Goal: Transaction & Acquisition: Purchase product/service

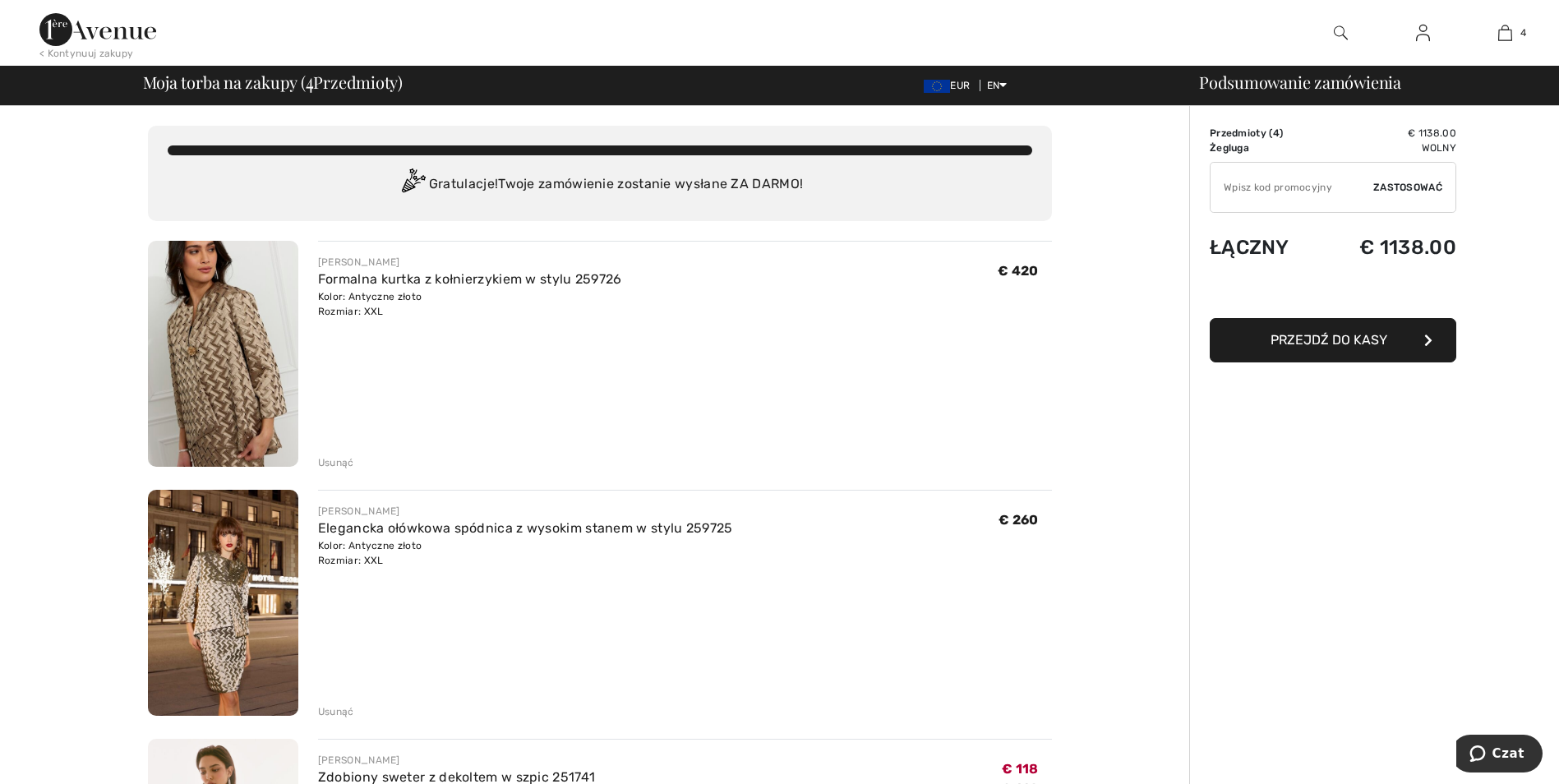
click at [1331, 327] on button "Przejdź do kasy" at bounding box center [1333, 340] width 247 height 45
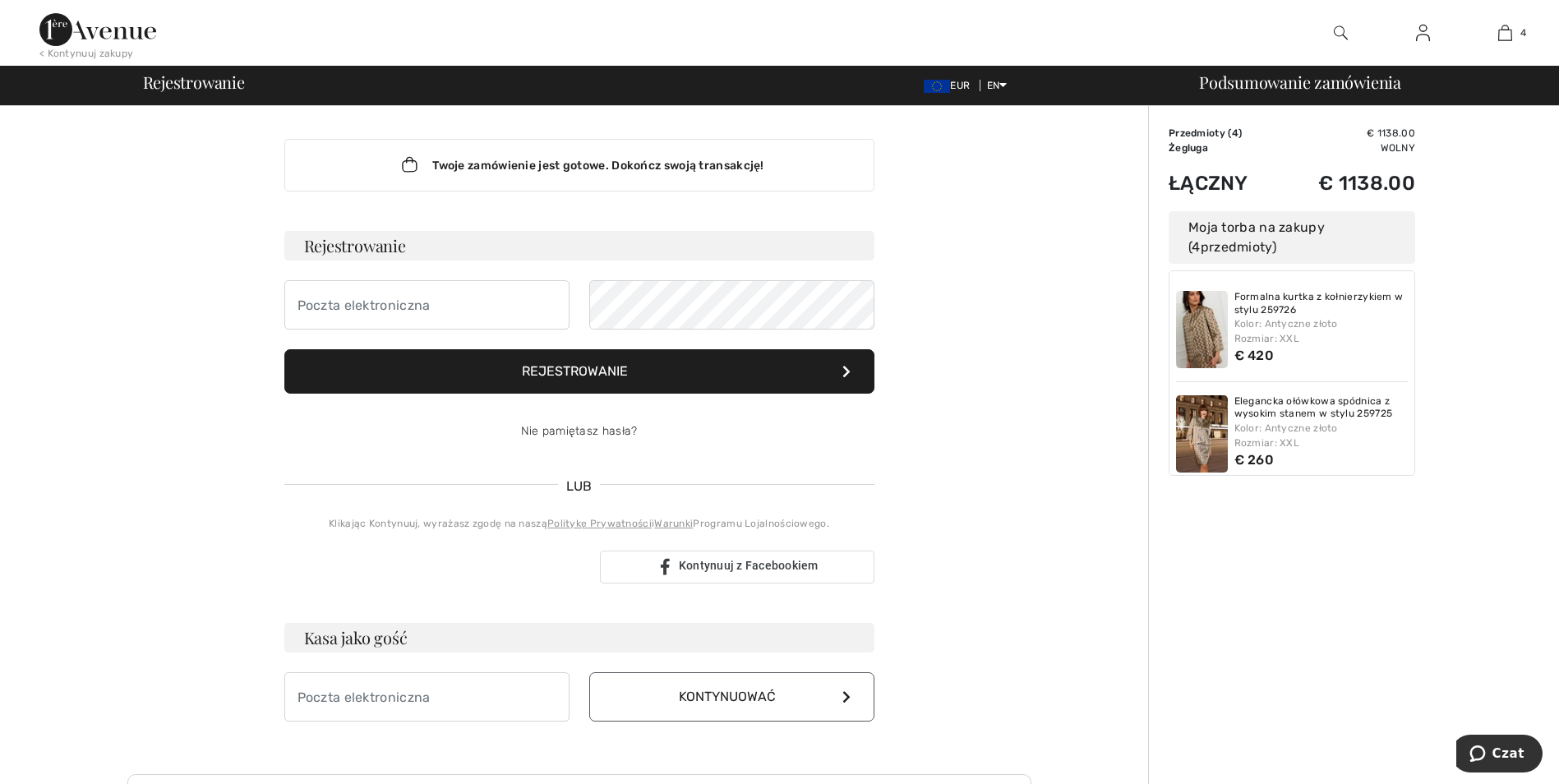
click at [1424, 28] on img at bounding box center [1423, 32] width 14 height 20
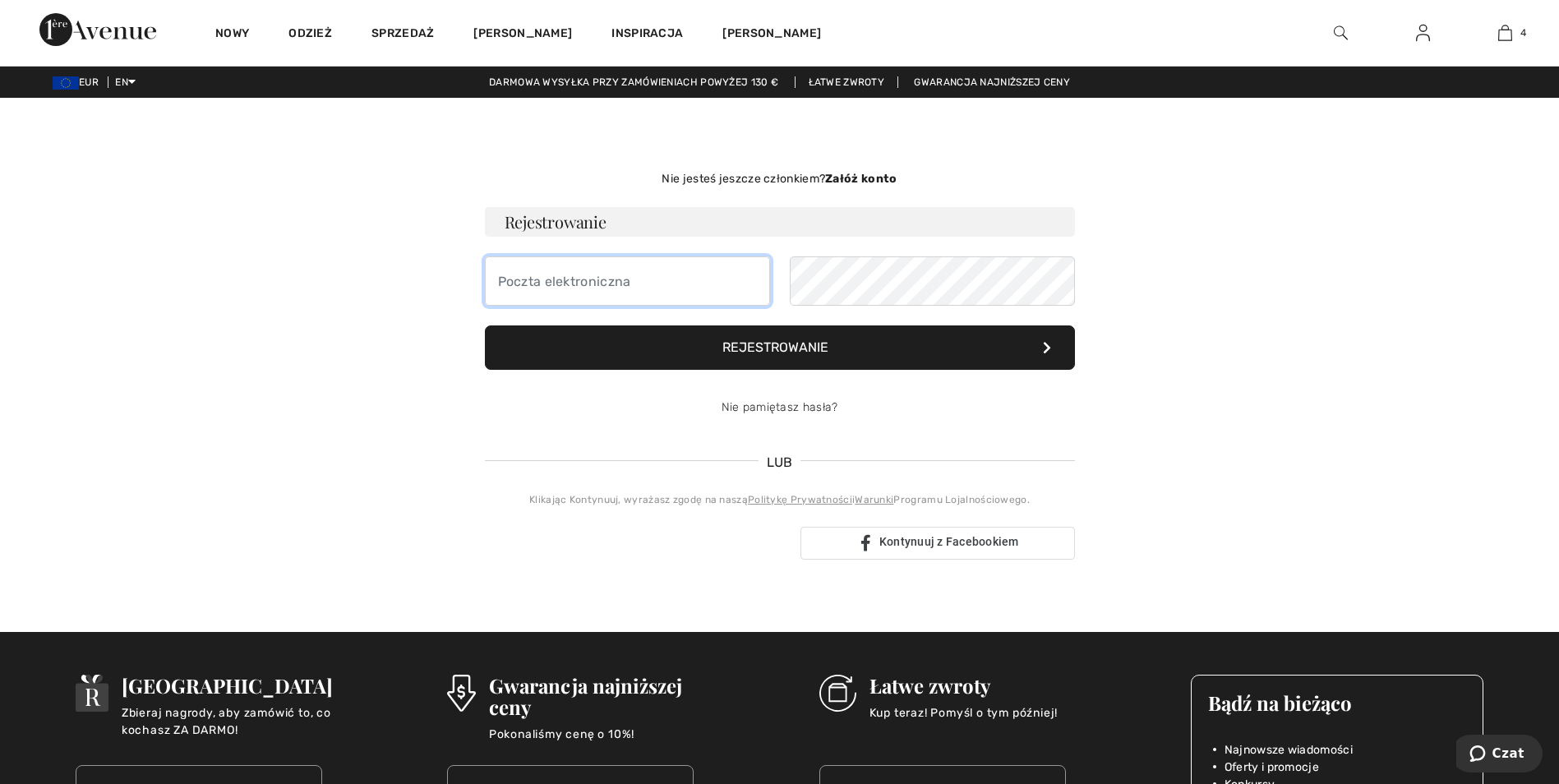
click at [697, 278] on input "email" at bounding box center [627, 281] width 285 height 50
click at [1285, 148] on div "Nie jesteś jeszcze członkiem? Załóż konto Rejestrowanie Rejestrowanie Nie pamię…" at bounding box center [780, 365] width 1131 height 455
click at [1422, 29] on img at bounding box center [1423, 32] width 14 height 20
click at [1427, 30] on img at bounding box center [1423, 32] width 14 height 20
click at [686, 284] on input "email" at bounding box center [627, 281] width 285 height 50
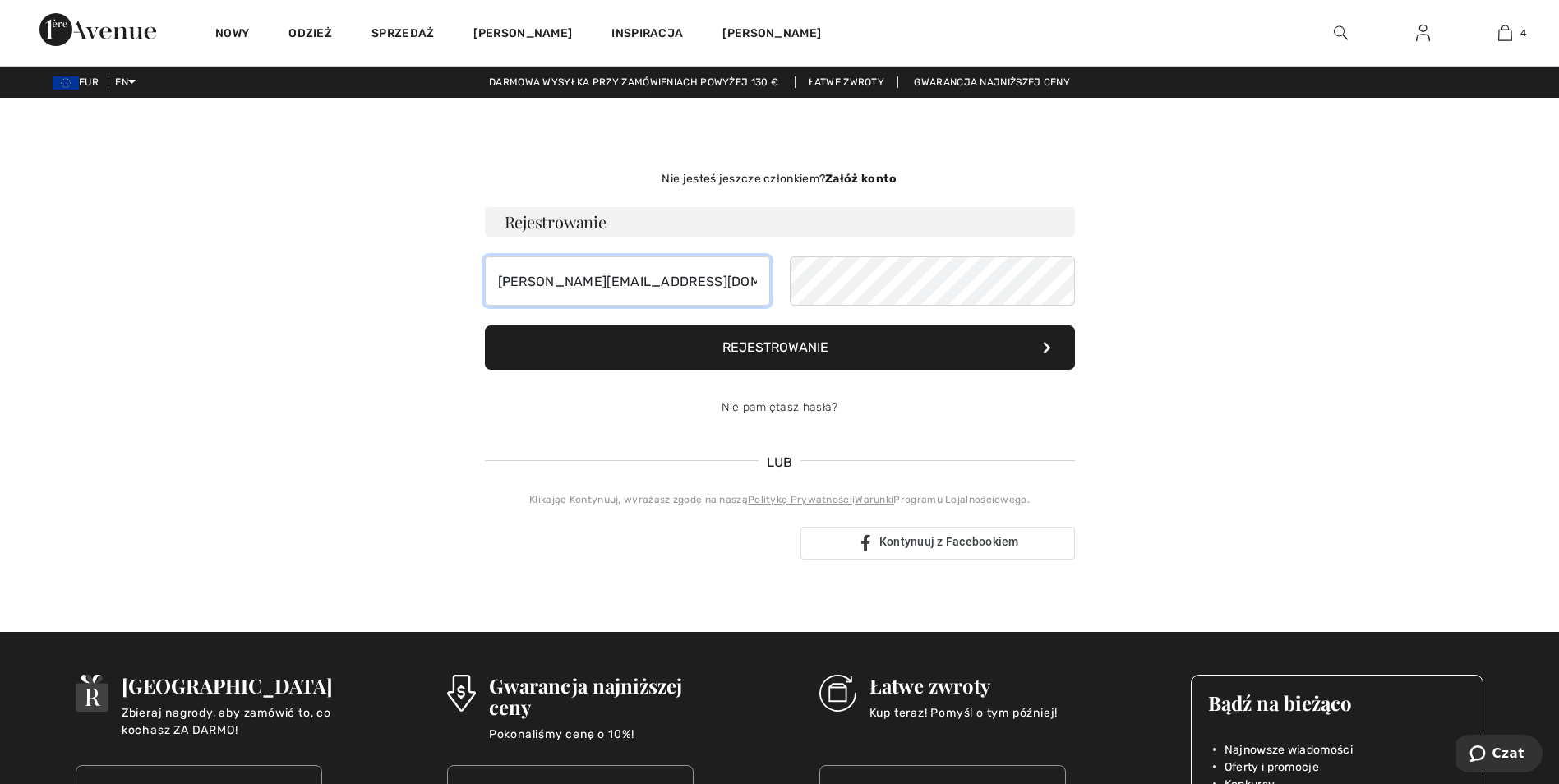
type input "[PERSON_NAME][EMAIL_ADDRESS][DOMAIN_NAME]"
